Goal: Task Accomplishment & Management: Complete application form

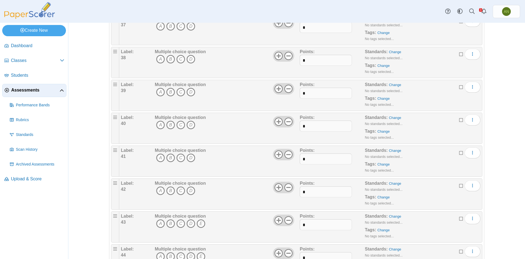
scroll to position [1259, 0]
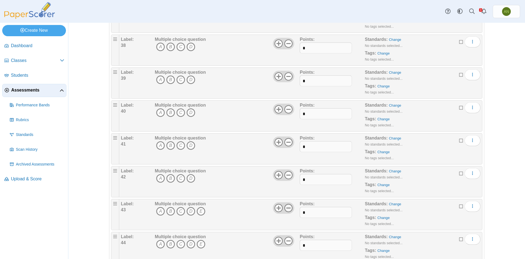
click at [287, 206] on icon at bounding box center [288, 207] width 9 height 9
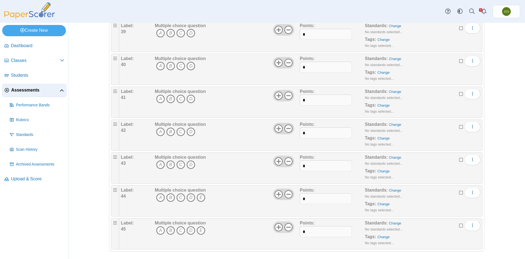
scroll to position [1308, 0]
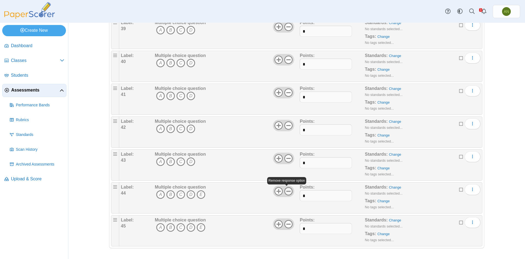
click at [289, 192] on icon at bounding box center [288, 191] width 9 height 9
click at [288, 226] on icon at bounding box center [288, 223] width 9 height 9
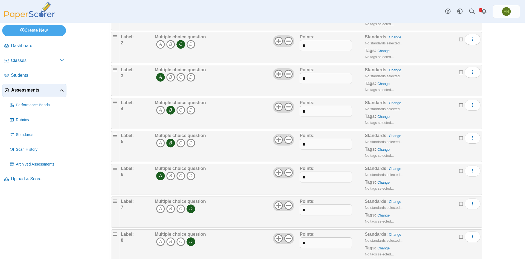
scroll to position [82, 0]
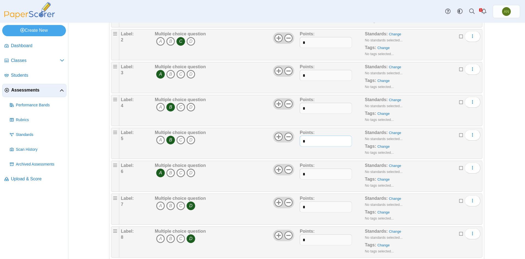
click at [310, 139] on input "*" at bounding box center [326, 140] width 52 height 11
type input "*"
click at [318, 176] on input "*" at bounding box center [326, 173] width 52 height 11
type input "*"
click at [320, 204] on input "*" at bounding box center [326, 206] width 52 height 11
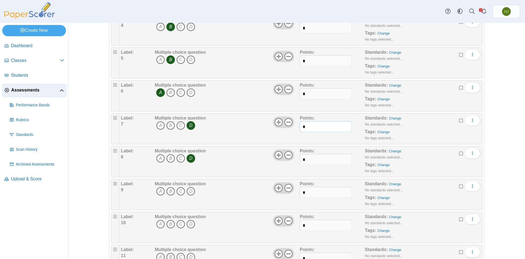
scroll to position [219, 0]
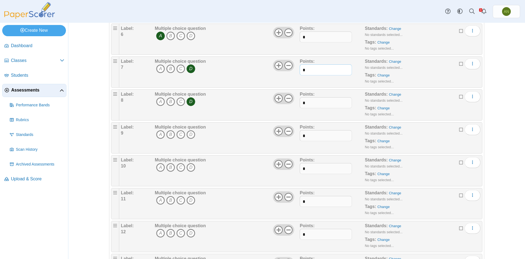
type input "*"
click at [310, 136] on input "*" at bounding box center [326, 135] width 52 height 11
type input "*"
click at [311, 168] on input "*" at bounding box center [326, 168] width 52 height 11
type input "*"
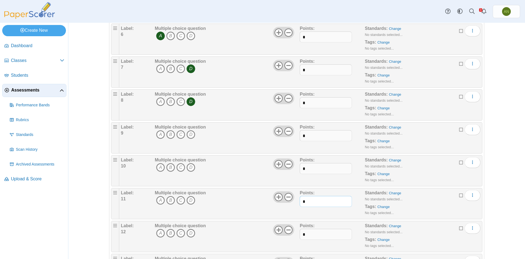
click at [316, 199] on input "*" at bounding box center [326, 201] width 52 height 11
type input "*"
click at [322, 233] on input "*" at bounding box center [326, 234] width 52 height 11
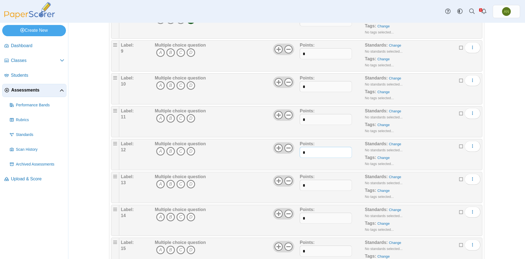
scroll to position [301, 0]
type input "*"
click at [308, 185] on input "*" at bounding box center [326, 184] width 52 height 11
type input "*"
click at [305, 216] on input "*" at bounding box center [326, 217] width 52 height 11
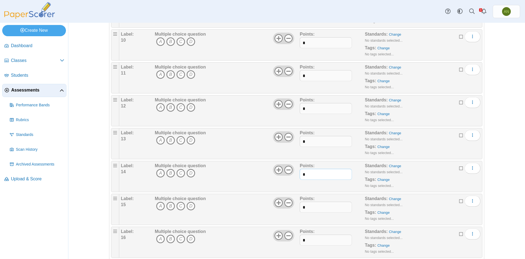
scroll to position [356, 0]
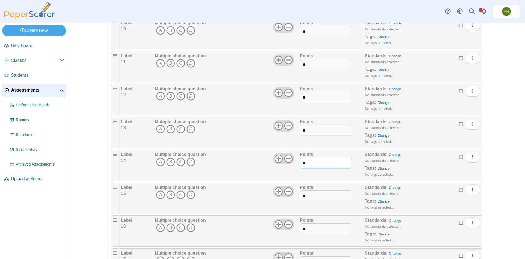
type input "*"
click at [316, 195] on input "*" at bounding box center [326, 195] width 52 height 11
type input "*"
click at [313, 229] on input "*" at bounding box center [326, 228] width 52 height 11
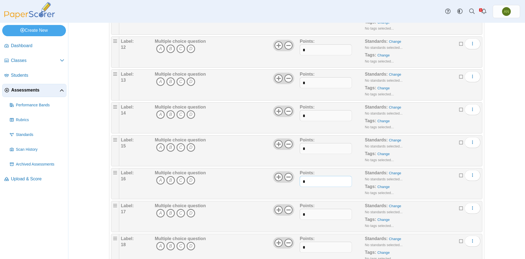
scroll to position [411, 0]
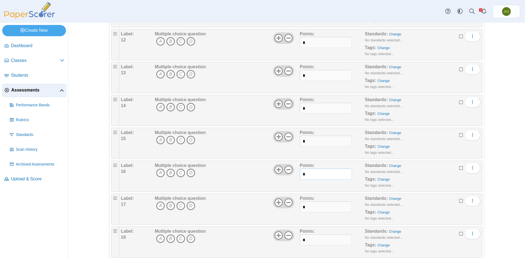
type input "*"
click at [310, 209] on input "*" at bounding box center [326, 206] width 52 height 11
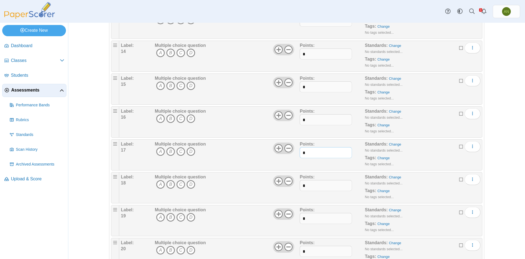
scroll to position [465, 0]
type input "*"
click at [310, 184] on input "*" at bounding box center [326, 184] width 52 height 11
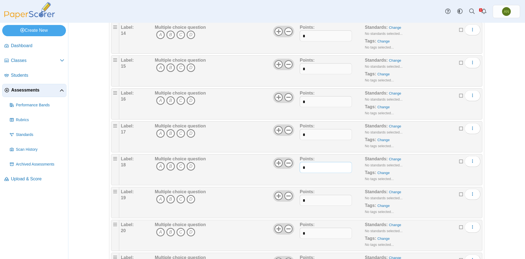
scroll to position [520, 0]
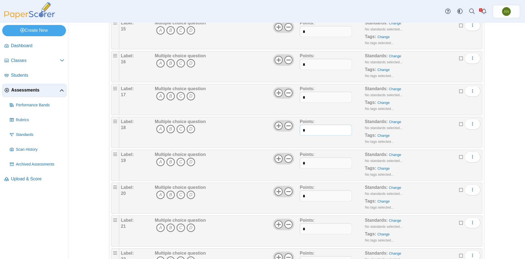
type input "*"
click at [313, 161] on input "*" at bounding box center [326, 162] width 52 height 11
type input "*"
click at [313, 195] on input "*" at bounding box center [326, 195] width 52 height 11
type input "*"
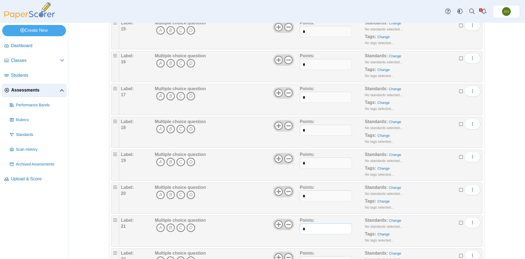
click at [311, 227] on input "*" at bounding box center [326, 228] width 52 height 11
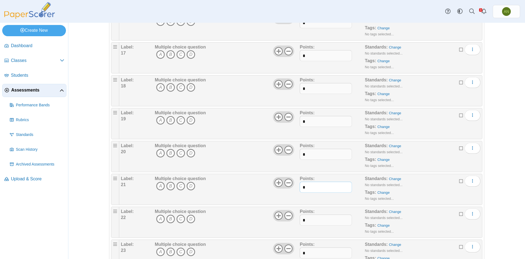
scroll to position [575, 0]
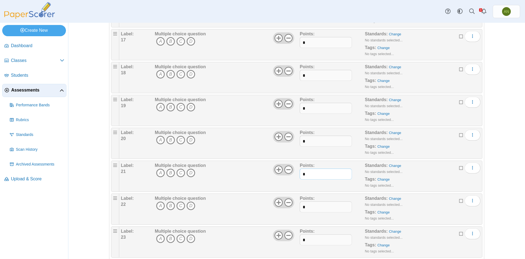
type input "*"
click at [320, 204] on input "*" at bounding box center [326, 206] width 52 height 11
type input "*"
click at [310, 239] on input "*" at bounding box center [326, 239] width 52 height 11
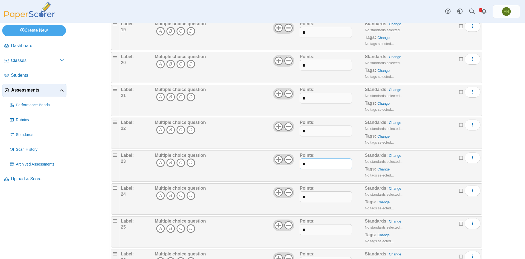
scroll to position [657, 0]
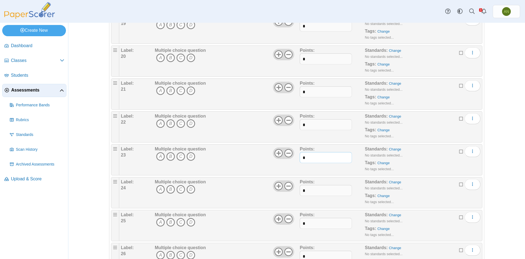
type input "*"
click at [313, 189] on input "*" at bounding box center [326, 190] width 52 height 11
type input "*"
click at [313, 226] on input "*" at bounding box center [326, 223] width 52 height 11
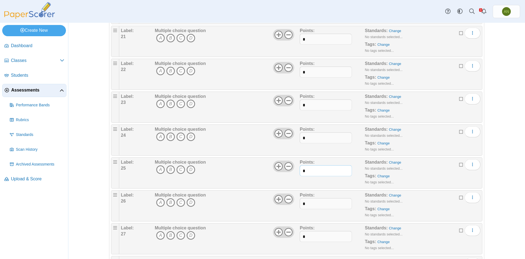
scroll to position [712, 0]
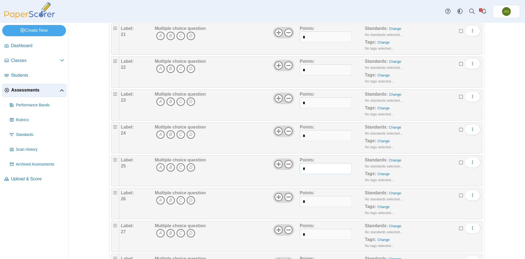
type input "*"
click at [314, 203] on input "*" at bounding box center [326, 201] width 52 height 11
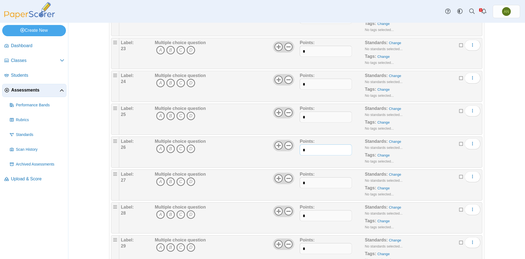
scroll to position [766, 0]
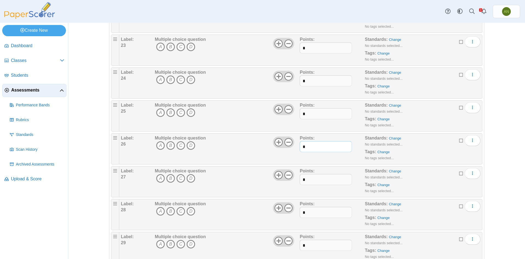
type input "*"
click at [314, 180] on input "*" at bounding box center [326, 179] width 52 height 11
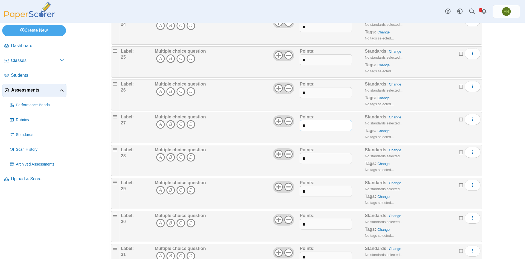
scroll to position [821, 0]
type input "*"
click at [320, 158] on input "*" at bounding box center [326, 157] width 52 height 11
type input "*"
click at [317, 190] on input "*" at bounding box center [326, 190] width 52 height 11
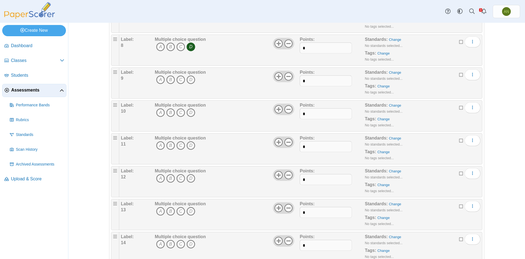
scroll to position [0, 0]
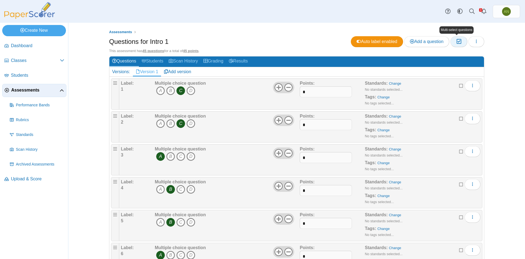
type input "*"
click at [456, 42] on icon "button" at bounding box center [458, 41] width 5 height 5
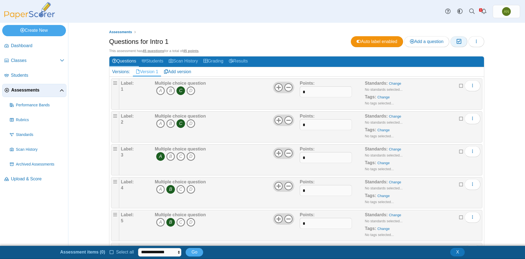
click at [457, 44] on icon "button" at bounding box center [458, 41] width 5 height 5
click at [458, 41] on icon "button" at bounding box center [458, 41] width 5 height 5
click at [459, 86] on icon at bounding box center [461, 85] width 4 height 4
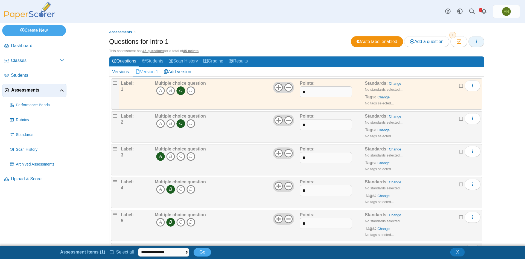
click at [475, 42] on icon "button" at bounding box center [477, 41] width 4 height 4
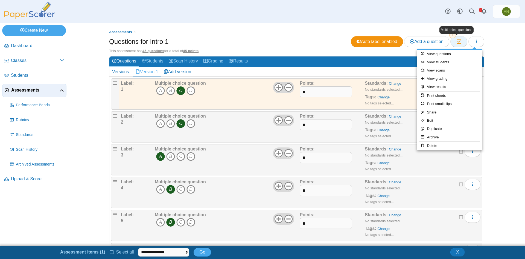
click at [458, 39] on icon "button" at bounding box center [458, 41] width 5 height 5
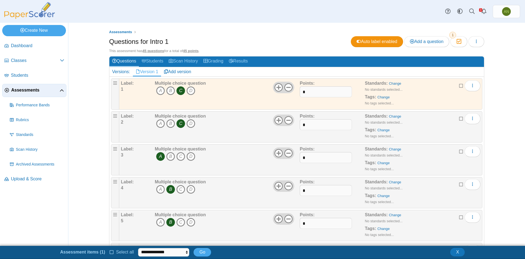
click at [459, 87] on icon at bounding box center [461, 85] width 4 height 4
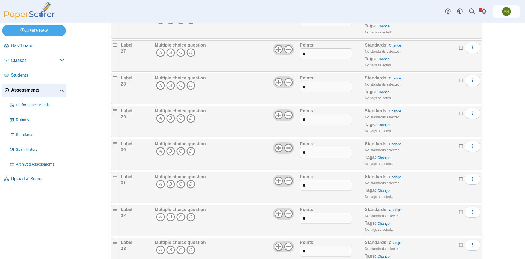
scroll to position [903, 0]
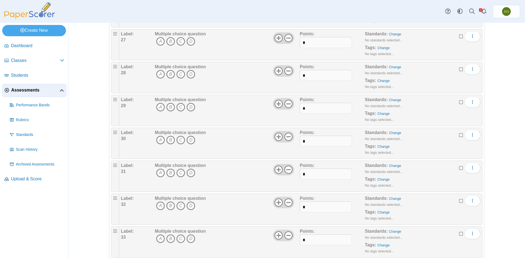
drag, startPoint x: 312, startPoint y: 148, endPoint x: 310, endPoint y: 140, distance: 8.1
click at [312, 146] on div "Points: *" at bounding box center [332, 142] width 65 height 27
click at [310, 140] on input "*" at bounding box center [326, 140] width 52 height 11
type input "*"
click at [319, 174] on input "*" at bounding box center [326, 173] width 52 height 11
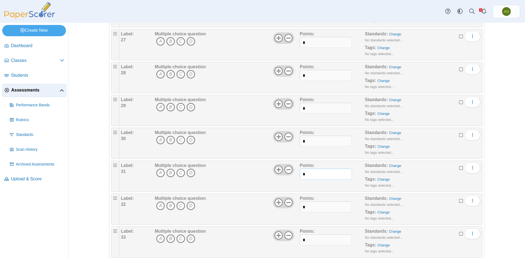
type input "*"
drag, startPoint x: 315, startPoint y: 207, endPoint x: 318, endPoint y: 202, distance: 6.1
click at [315, 207] on input "*" at bounding box center [326, 206] width 52 height 11
type input "*"
click at [316, 240] on input "*" at bounding box center [326, 239] width 52 height 11
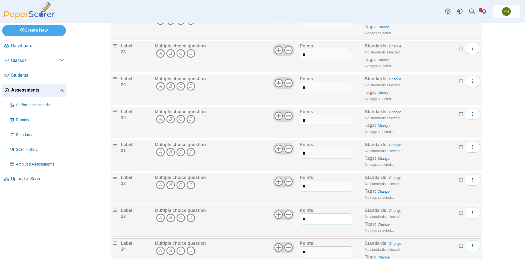
scroll to position [985, 0]
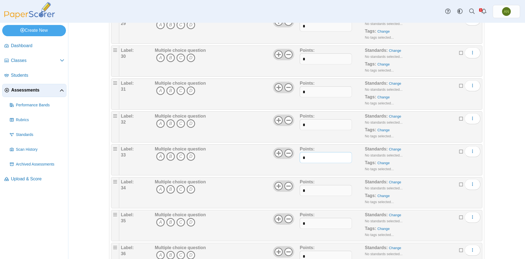
type input "*"
click at [313, 192] on input "*" at bounding box center [326, 190] width 52 height 11
type input "*"
click at [318, 224] on input "*" at bounding box center [326, 223] width 52 height 11
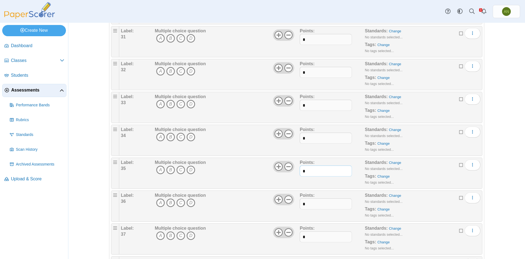
scroll to position [1040, 0]
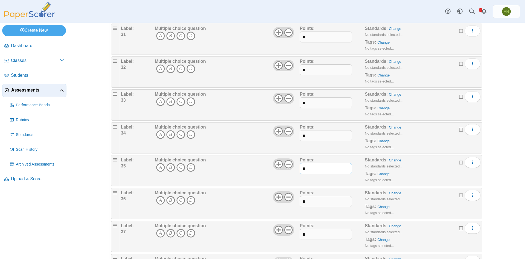
type input "*"
click at [311, 204] on input "*" at bounding box center [326, 201] width 52 height 11
type input "*"
click at [308, 230] on div "Points: *" at bounding box center [332, 235] width 65 height 27
click at [309, 235] on input "*" at bounding box center [326, 234] width 52 height 11
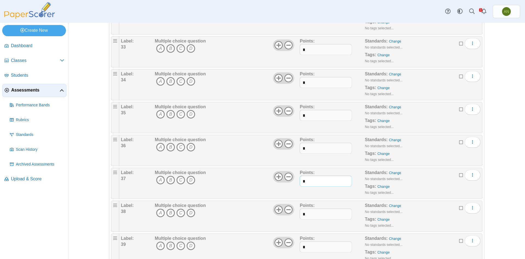
scroll to position [1095, 0]
type input "*"
click at [311, 211] on input "*" at bounding box center [326, 212] width 52 height 11
type input "*"
click at [317, 244] on input "*" at bounding box center [326, 244] width 52 height 11
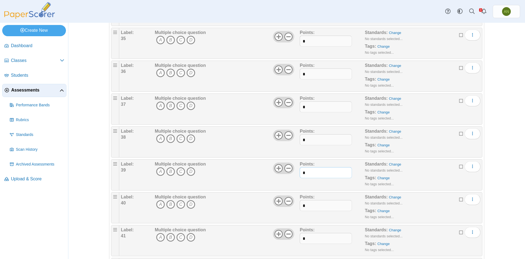
scroll to position [1177, 0]
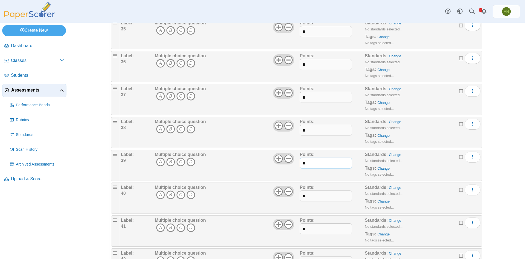
type input "*"
click at [321, 194] on input "*" at bounding box center [326, 195] width 52 height 11
type input "*"
click at [325, 229] on input "*" at bounding box center [326, 228] width 52 height 11
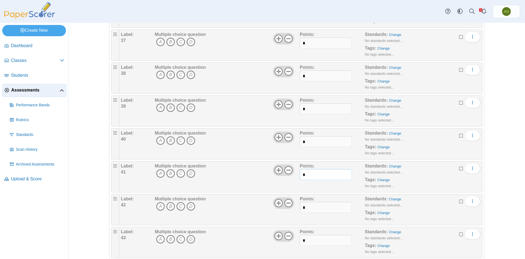
scroll to position [1232, 0]
type input "*"
click at [324, 206] on input "*" at bounding box center [326, 206] width 52 height 11
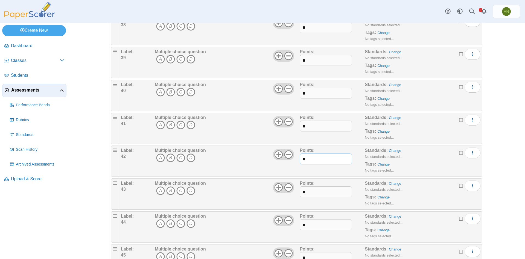
scroll to position [1286, 0]
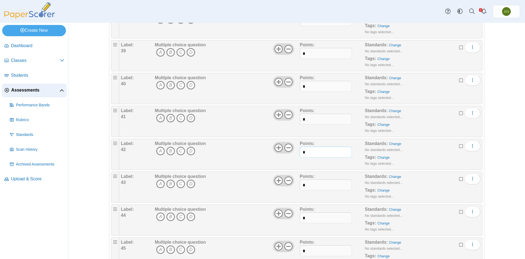
type input "*"
click at [312, 188] on input "*" at bounding box center [326, 184] width 52 height 11
type input "*"
click at [312, 213] on div "Points: *" at bounding box center [332, 219] width 65 height 27
click at [312, 218] on input "*" at bounding box center [326, 217] width 52 height 11
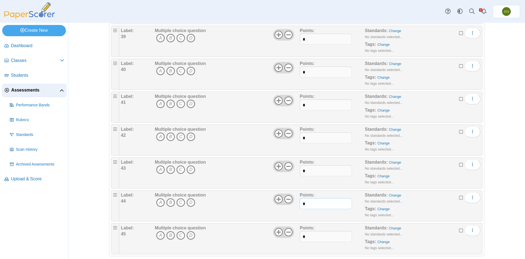
scroll to position [1308, 0]
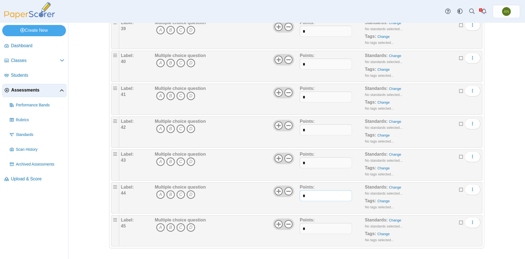
type input "*"
click at [312, 229] on input "*" at bounding box center [326, 228] width 52 height 11
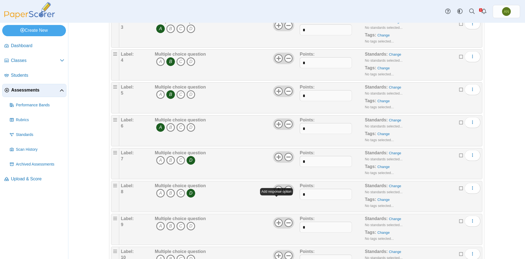
scroll to position [137, 0]
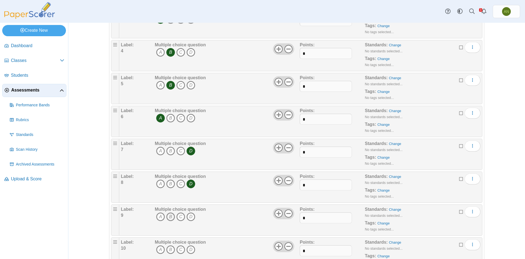
type input "*"
click at [167, 214] on icon "B" at bounding box center [170, 216] width 9 height 9
click at [191, 250] on icon "D" at bounding box center [191, 249] width 9 height 9
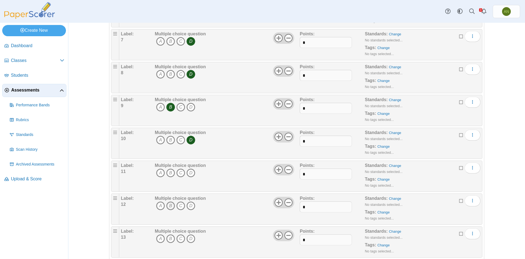
click at [167, 206] on icon "B" at bounding box center [170, 205] width 9 height 9
click at [168, 174] on icon "B" at bounding box center [170, 172] width 9 height 9
click at [190, 207] on icon "D" at bounding box center [191, 205] width 9 height 9
click at [180, 238] on icon "C" at bounding box center [181, 238] width 9 height 9
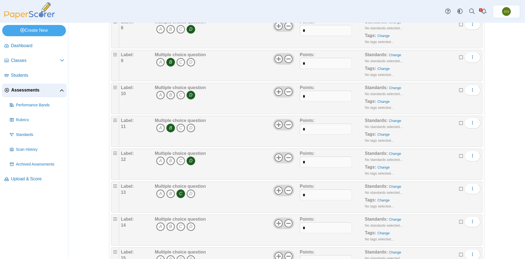
scroll to position [301, 0]
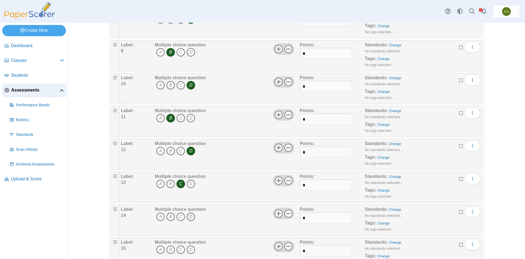
click at [189, 216] on icon "D" at bounding box center [191, 216] width 9 height 9
click at [170, 249] on icon "B" at bounding box center [170, 249] width 9 height 9
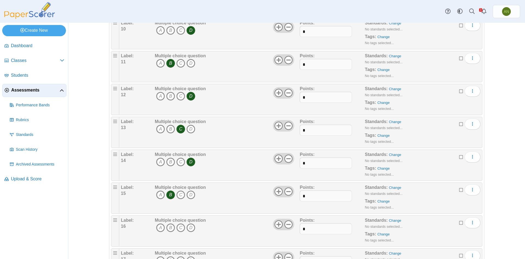
scroll to position [383, 0]
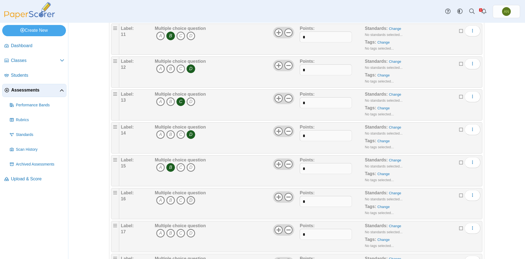
click at [187, 200] on icon "D" at bounding box center [191, 200] width 9 height 9
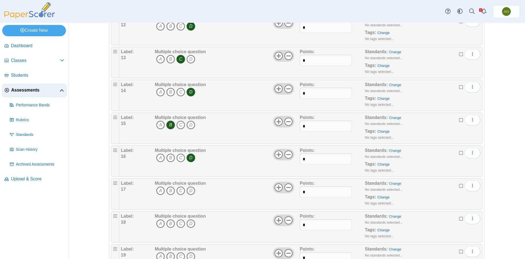
scroll to position [438, 0]
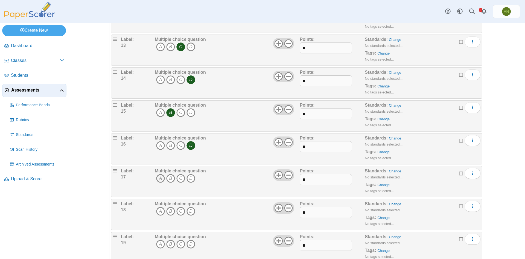
click at [159, 179] on icon "A" at bounding box center [160, 178] width 9 height 9
click at [169, 212] on icon "B" at bounding box center [170, 211] width 9 height 9
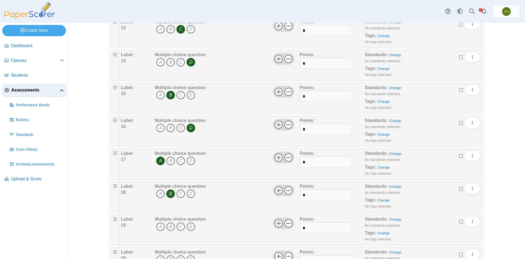
scroll to position [465, 0]
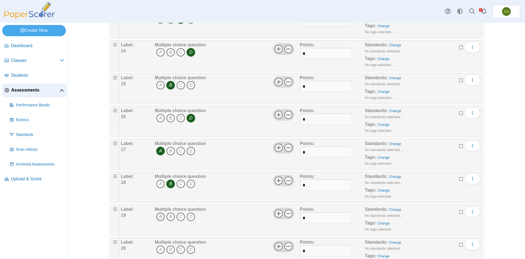
click at [158, 218] on icon "A" at bounding box center [160, 216] width 9 height 9
click at [169, 251] on icon "B" at bounding box center [170, 249] width 9 height 9
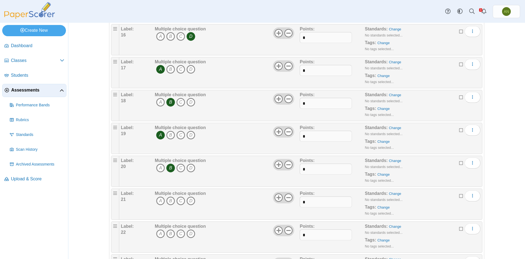
scroll to position [547, 0]
click at [178, 200] on icon "C" at bounding box center [181, 200] width 9 height 9
click at [168, 231] on icon "B" at bounding box center [170, 233] width 9 height 9
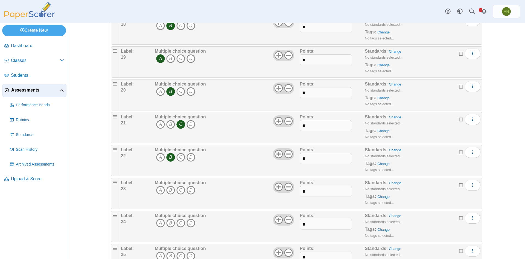
scroll to position [629, 0]
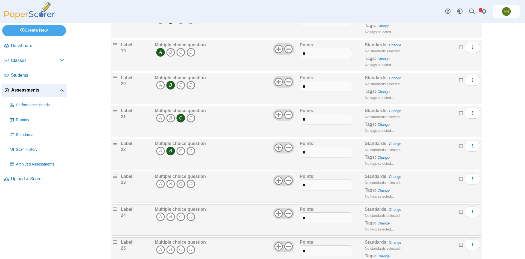
click at [181, 185] on icon "C" at bounding box center [181, 183] width 9 height 9
click at [188, 218] on icon "D" at bounding box center [191, 216] width 9 height 9
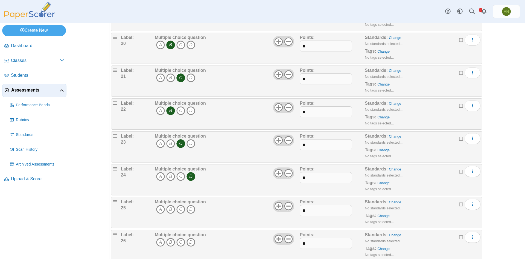
scroll to position [684, 0]
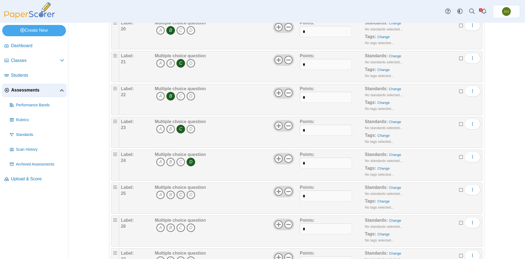
click at [178, 194] on icon "C" at bounding box center [181, 194] width 9 height 9
click at [179, 227] on icon "C" at bounding box center [181, 227] width 9 height 9
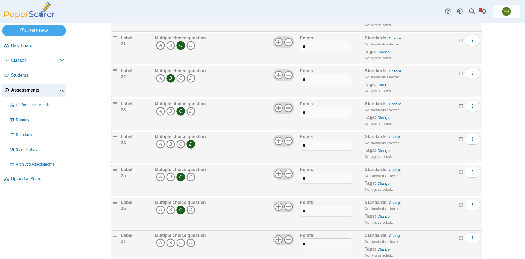
scroll to position [712, 0]
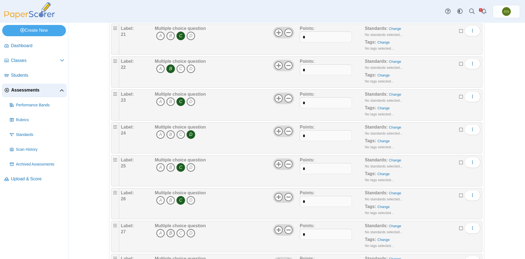
click at [168, 231] on icon "B" at bounding box center [170, 233] width 9 height 9
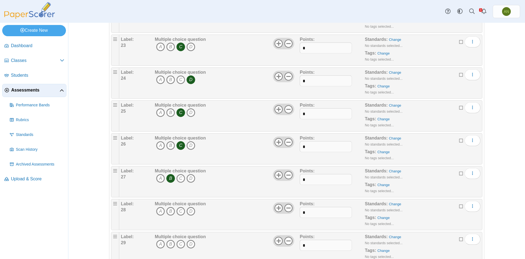
scroll to position [794, 0]
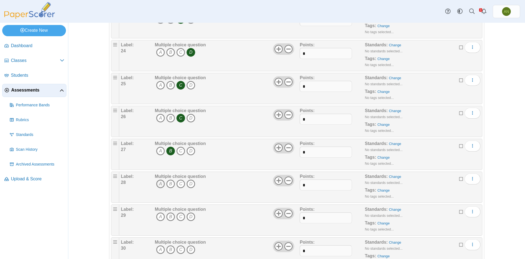
click at [158, 187] on icon "A" at bounding box center [160, 183] width 9 height 9
click at [159, 216] on icon "A" at bounding box center [160, 216] width 9 height 9
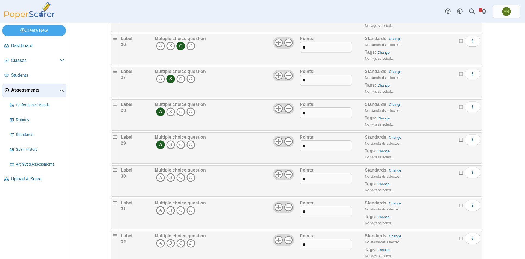
scroll to position [876, 0]
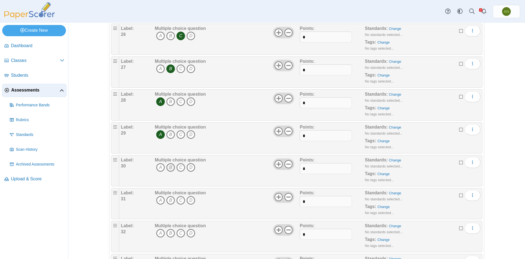
click at [167, 169] on icon "B" at bounding box center [170, 167] width 9 height 9
click at [169, 201] on icon "B" at bounding box center [170, 200] width 9 height 9
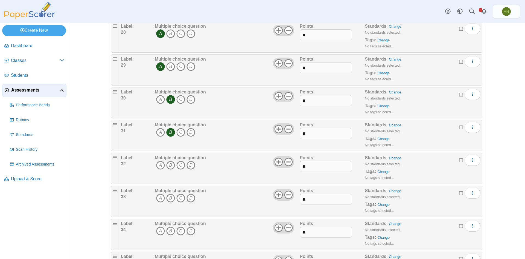
scroll to position [958, 0]
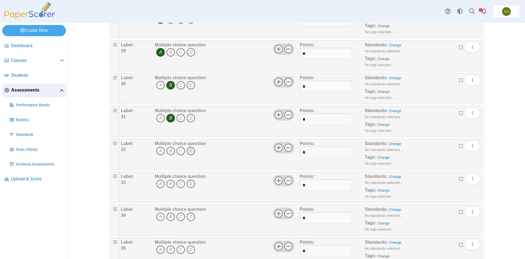
click at [188, 153] on icon "D" at bounding box center [191, 150] width 9 height 9
click at [192, 184] on icon "D" at bounding box center [191, 183] width 9 height 9
click at [187, 220] on icon "D" at bounding box center [191, 216] width 9 height 9
click at [189, 252] on icon "D" at bounding box center [191, 249] width 9 height 9
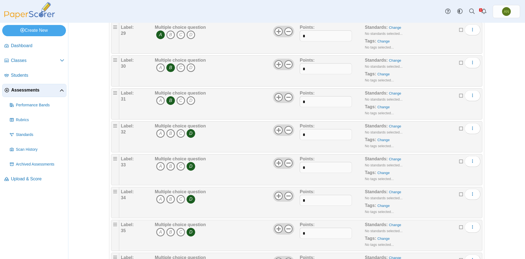
scroll to position [985, 0]
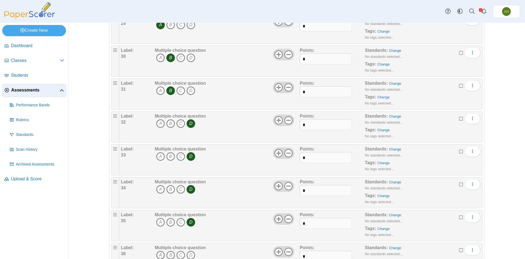
click at [160, 254] on icon "A" at bounding box center [160, 254] width 9 height 9
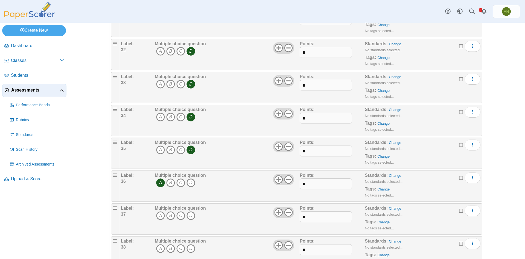
scroll to position [1067, 0]
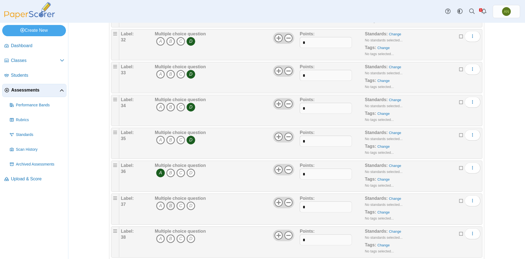
click at [169, 206] on icon "B" at bounding box center [170, 205] width 9 height 9
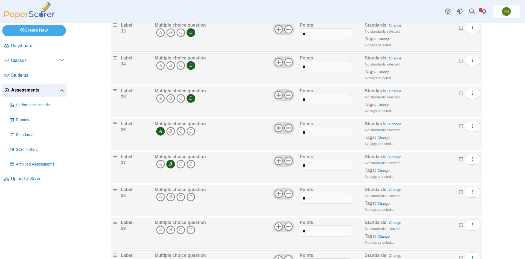
scroll to position [1122, 0]
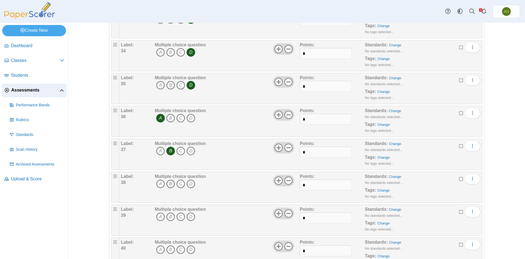
click at [170, 184] on icon "B" at bounding box center [170, 183] width 9 height 9
click at [181, 216] on icon "C" at bounding box center [181, 216] width 9 height 9
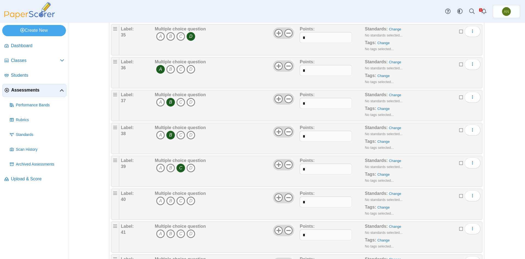
scroll to position [1177, 0]
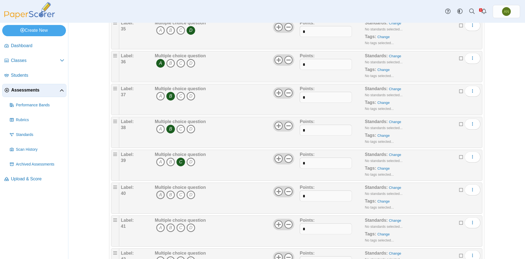
click at [161, 192] on icon "A" at bounding box center [160, 194] width 9 height 9
click at [179, 228] on icon "C" at bounding box center [181, 227] width 9 height 9
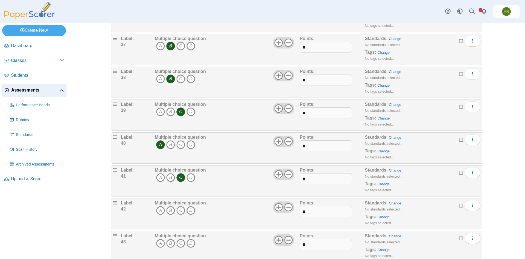
scroll to position [1232, 0]
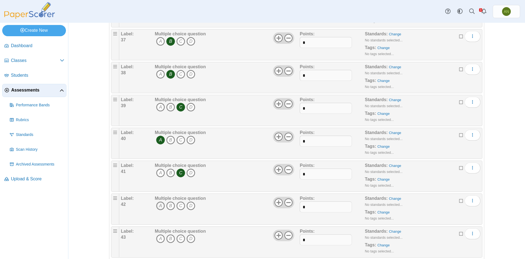
click at [156, 205] on icon "A" at bounding box center [160, 205] width 9 height 9
click at [188, 239] on icon "D" at bounding box center [191, 238] width 9 height 9
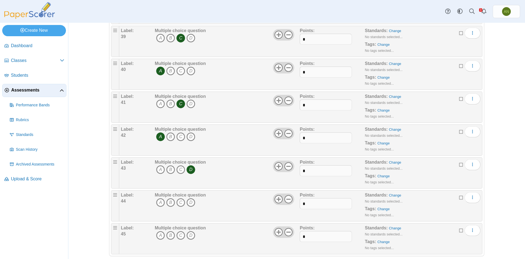
scroll to position [1308, 0]
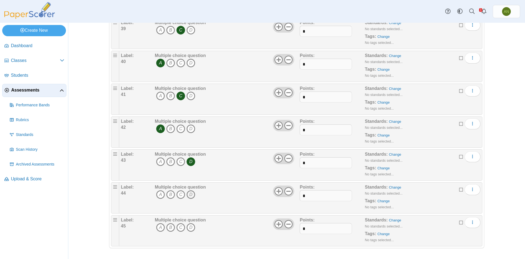
click at [190, 196] on icon "D" at bounding box center [191, 194] width 9 height 9
click at [166, 226] on icon "B" at bounding box center [170, 227] width 9 height 9
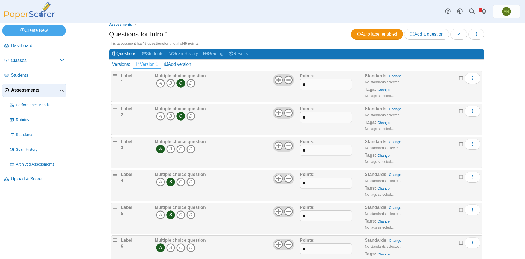
scroll to position [0, 0]
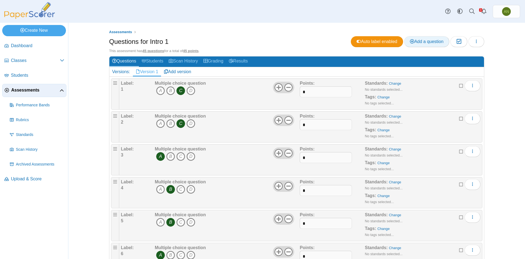
click at [431, 42] on span "Add a question" at bounding box center [427, 41] width 34 height 5
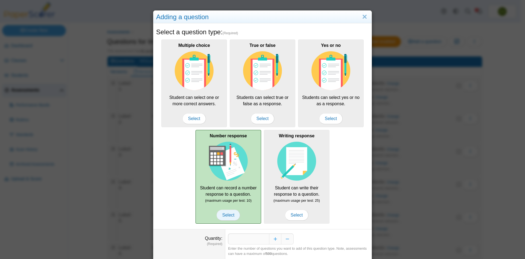
click at [226, 213] on span "Select" at bounding box center [229, 214] width 24 height 11
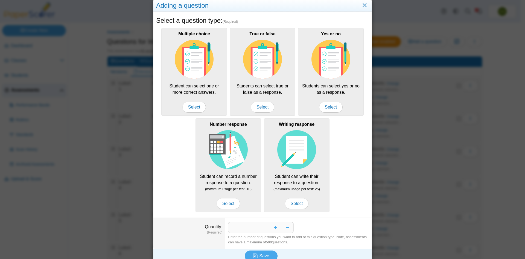
scroll to position [18, 0]
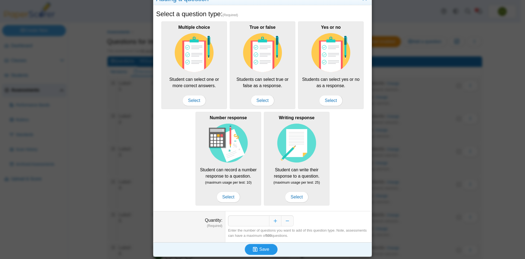
click at [266, 248] on span "Save" at bounding box center [264, 249] width 10 height 5
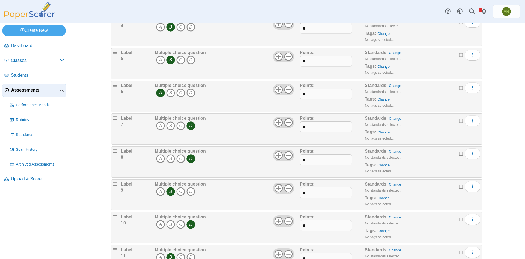
scroll to position [164, 0]
